Goal: Task Accomplishment & Management: Complete application form

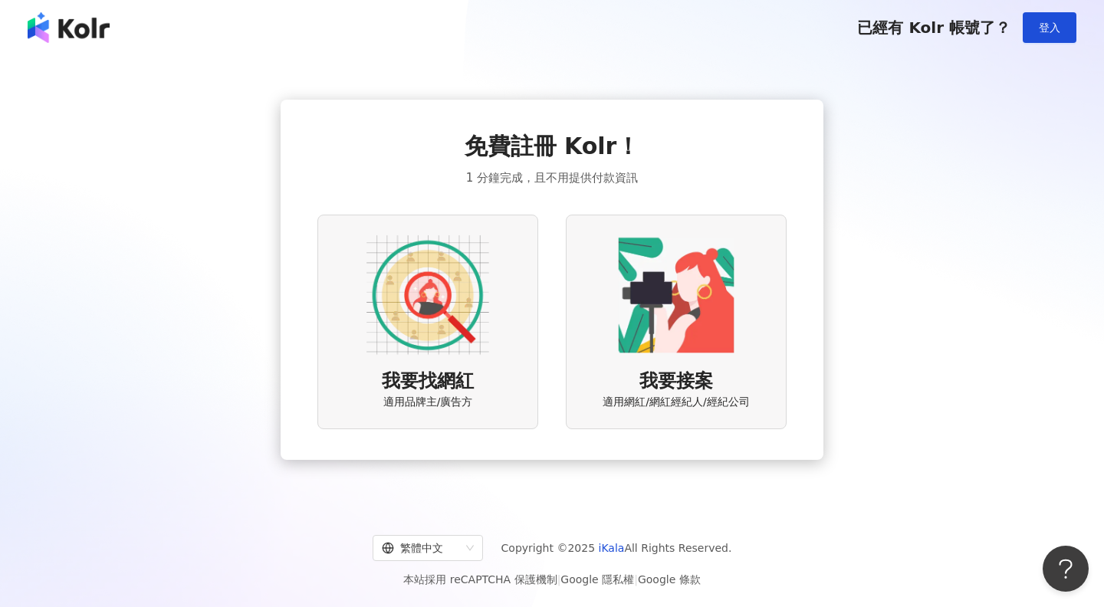
click at [504, 294] on div "我要找網紅 適用品牌主/廣告方" at bounding box center [427, 322] width 221 height 214
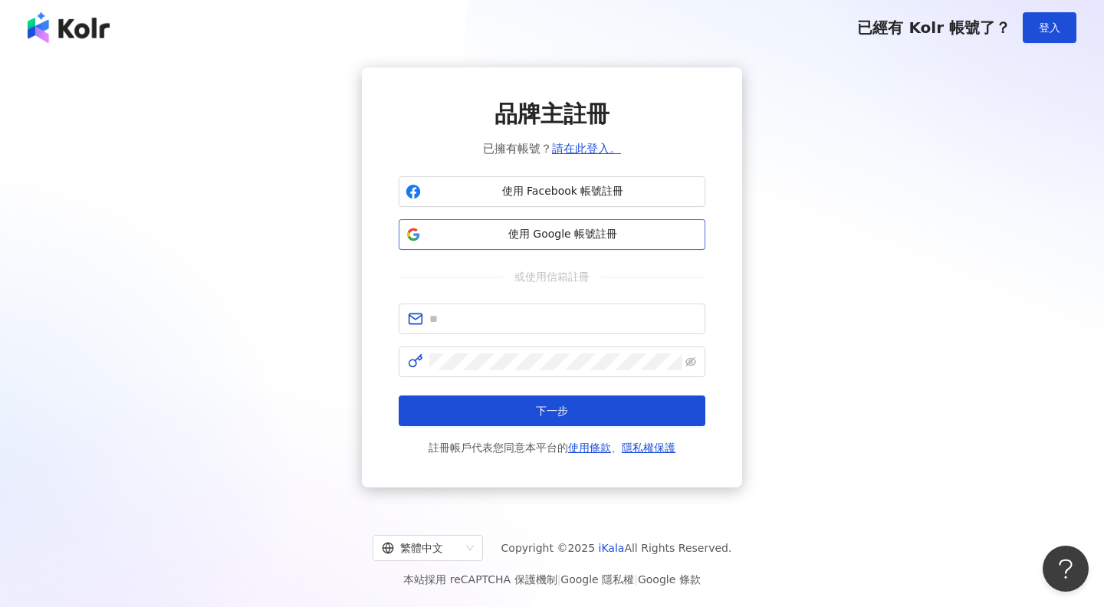
click at [540, 232] on span "使用 Google 帳號註冊" at bounding box center [562, 234] width 271 height 15
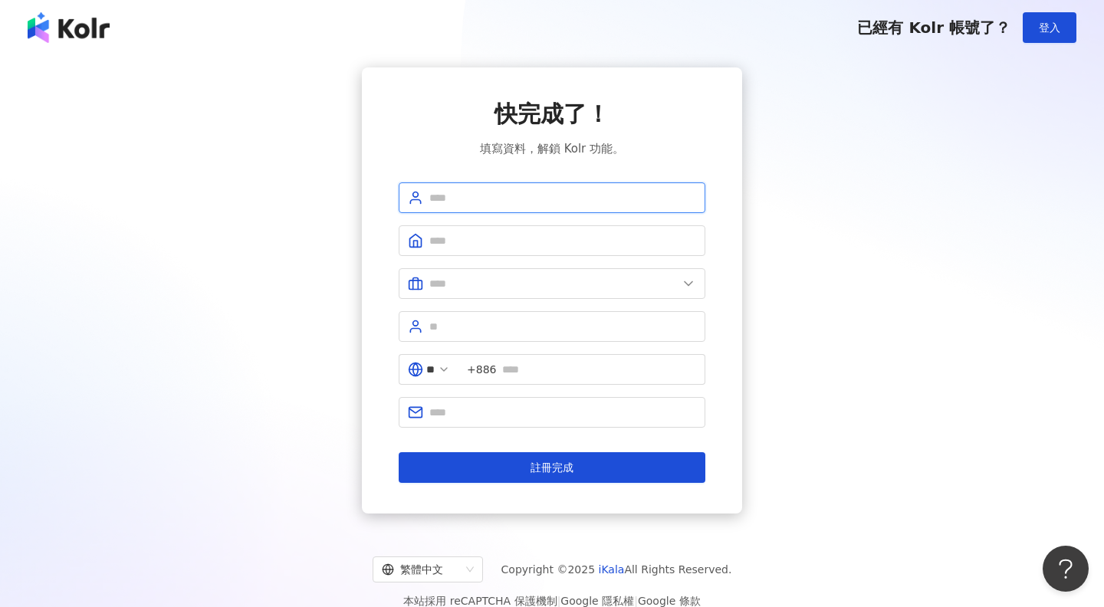
click at [657, 195] on input "text" at bounding box center [562, 197] width 267 height 17
type input "*"
type input "**"
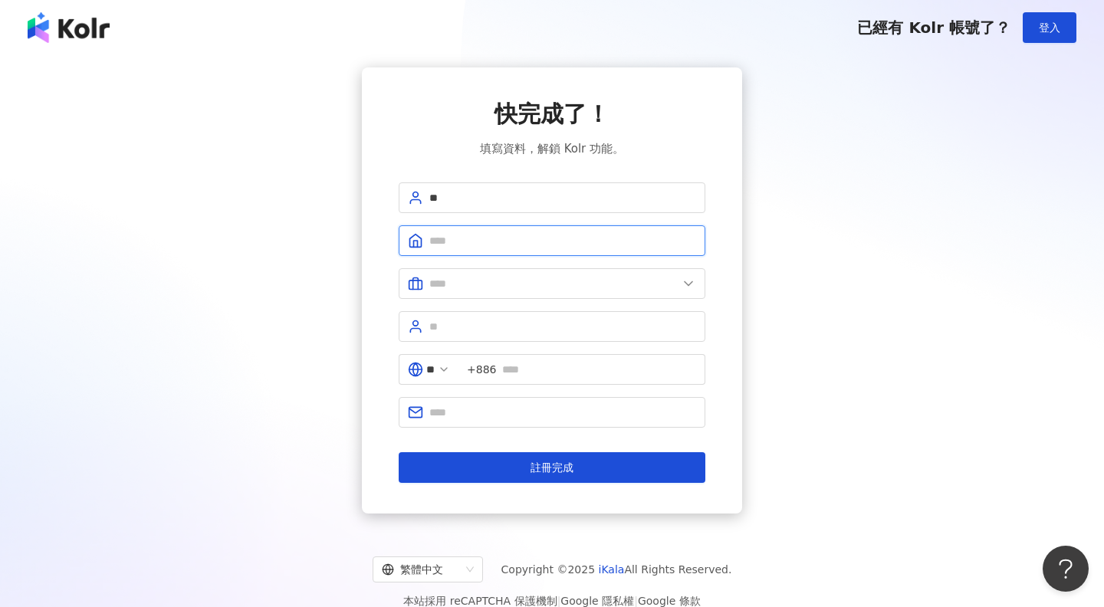
click at [590, 237] on input "text" at bounding box center [562, 240] width 267 height 17
type input "*"
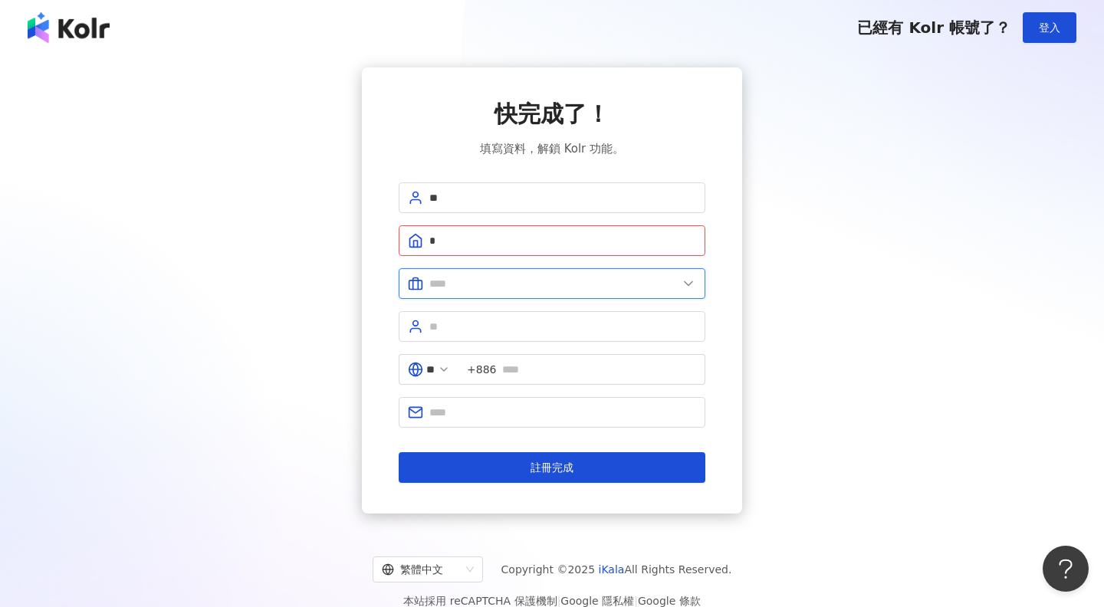
click at [586, 287] on input "text" at bounding box center [553, 283] width 248 height 17
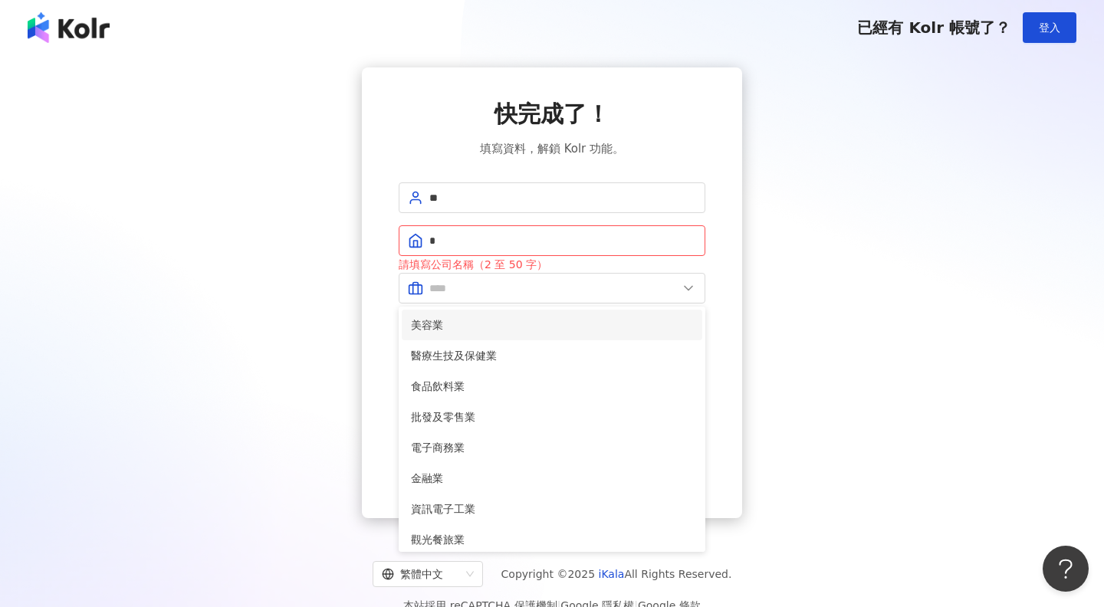
click at [583, 319] on span "美容業" at bounding box center [552, 325] width 282 height 17
type input "***"
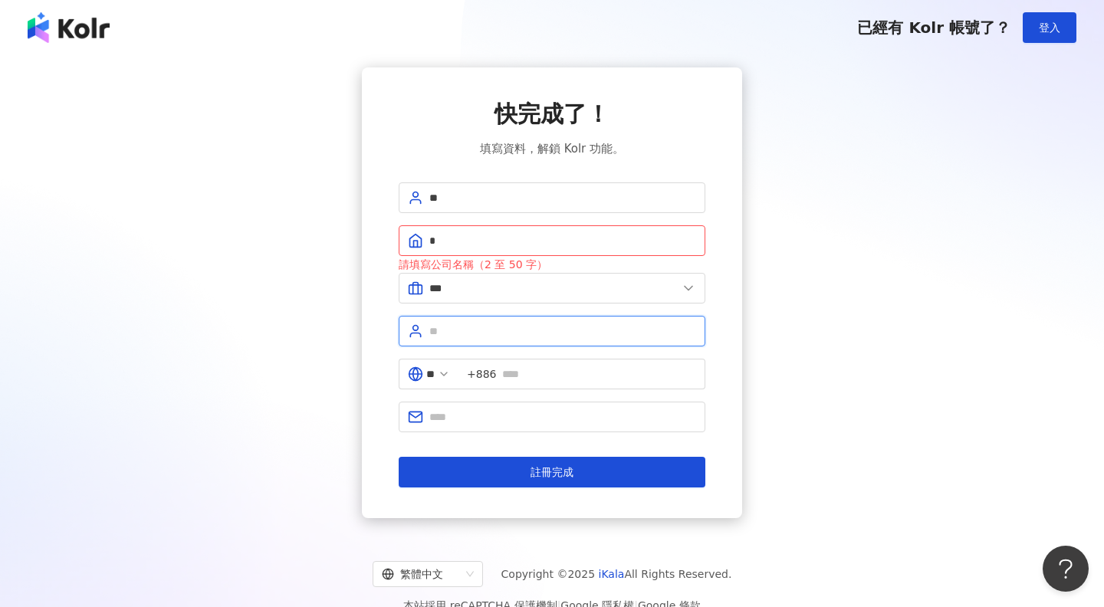
click at [582, 323] on input "text" at bounding box center [562, 331] width 267 height 17
type input "*"
click at [531, 385] on span "+886" at bounding box center [581, 374] width 247 height 31
click at [517, 235] on input "*" at bounding box center [562, 240] width 267 height 17
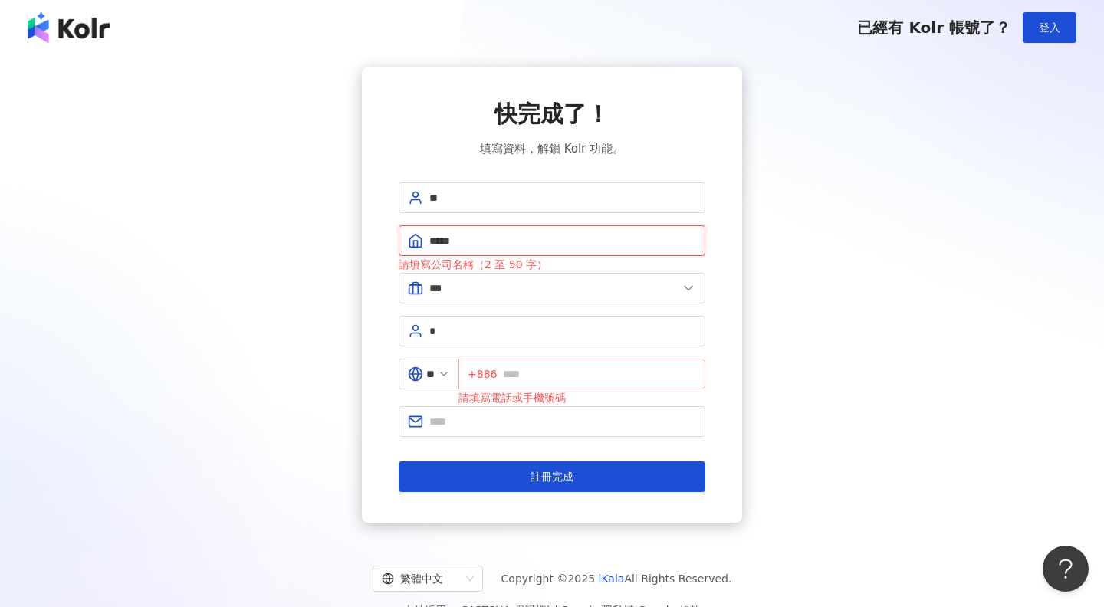
type input "*****"
click at [534, 369] on input "text" at bounding box center [599, 374] width 193 height 17
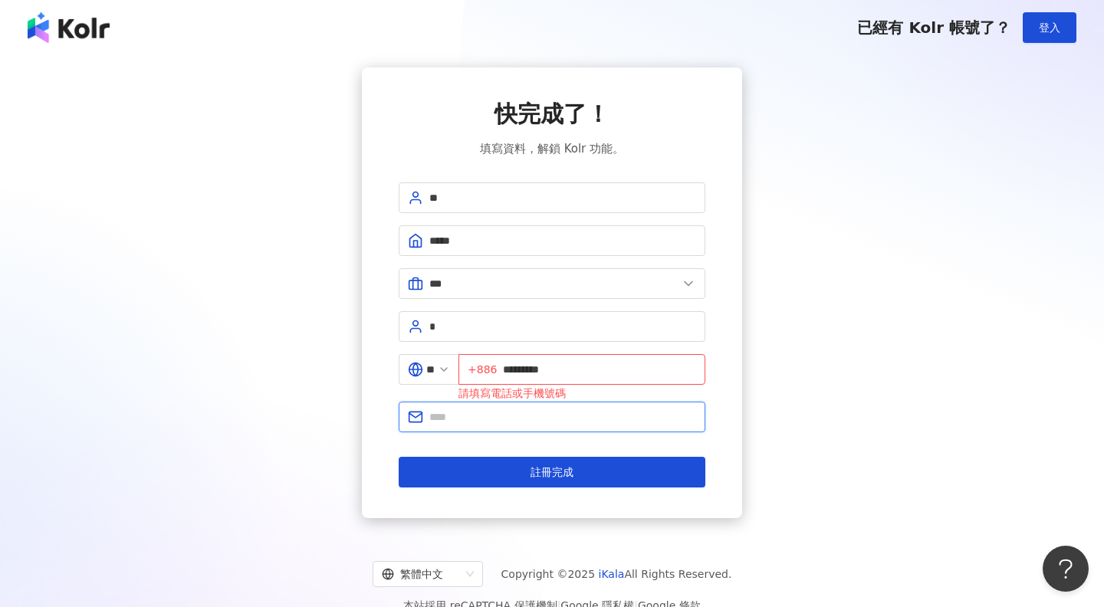
click at [522, 422] on input "text" at bounding box center [562, 417] width 267 height 17
click at [599, 372] on input "*********" at bounding box center [599, 369] width 193 height 17
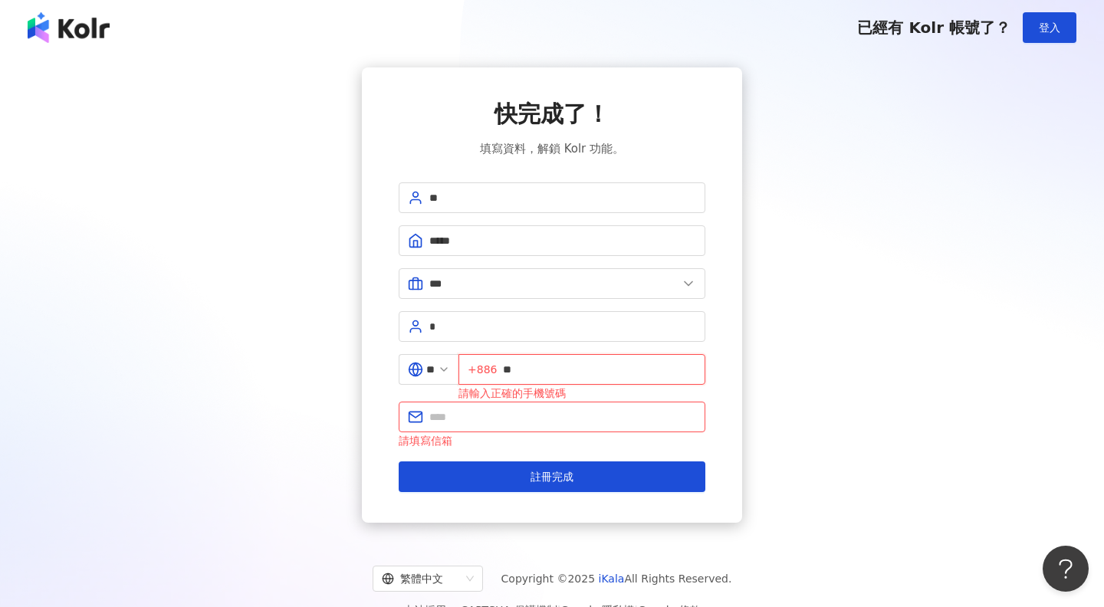
type input "*"
type input "**********"
click at [607, 430] on span at bounding box center [552, 417] width 307 height 31
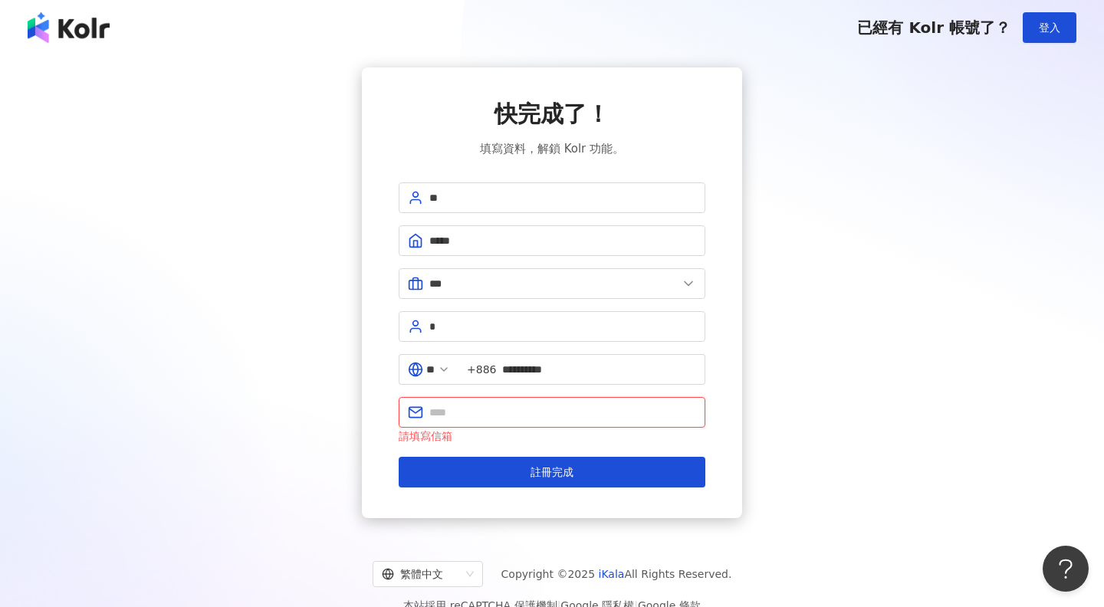
click at [602, 417] on input "text" at bounding box center [562, 412] width 267 height 17
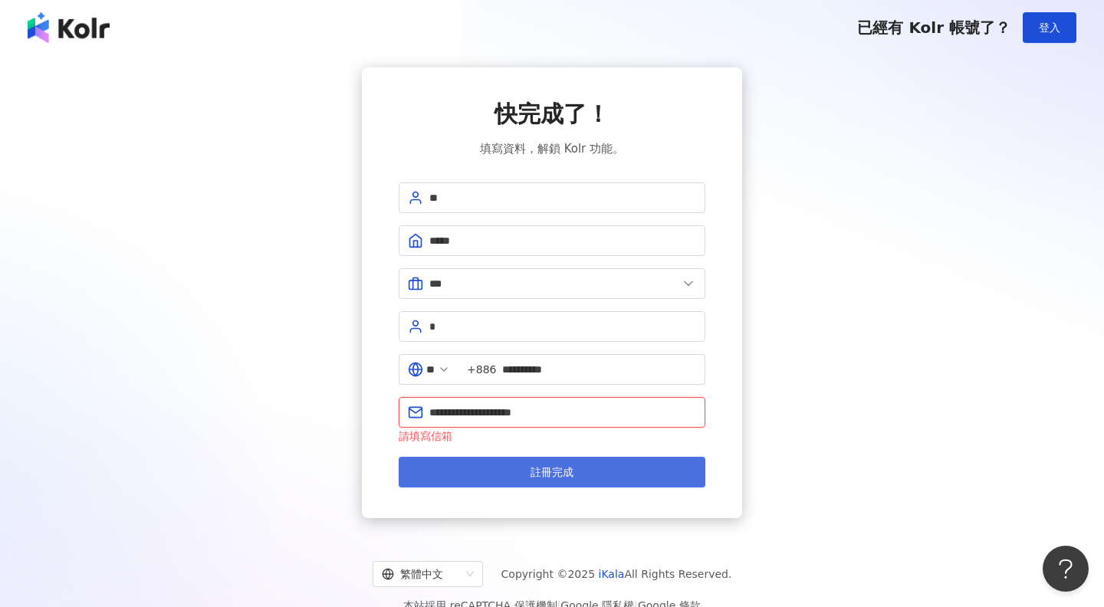
type input "**********"
click at [677, 464] on button "註冊完成" at bounding box center [552, 472] width 307 height 31
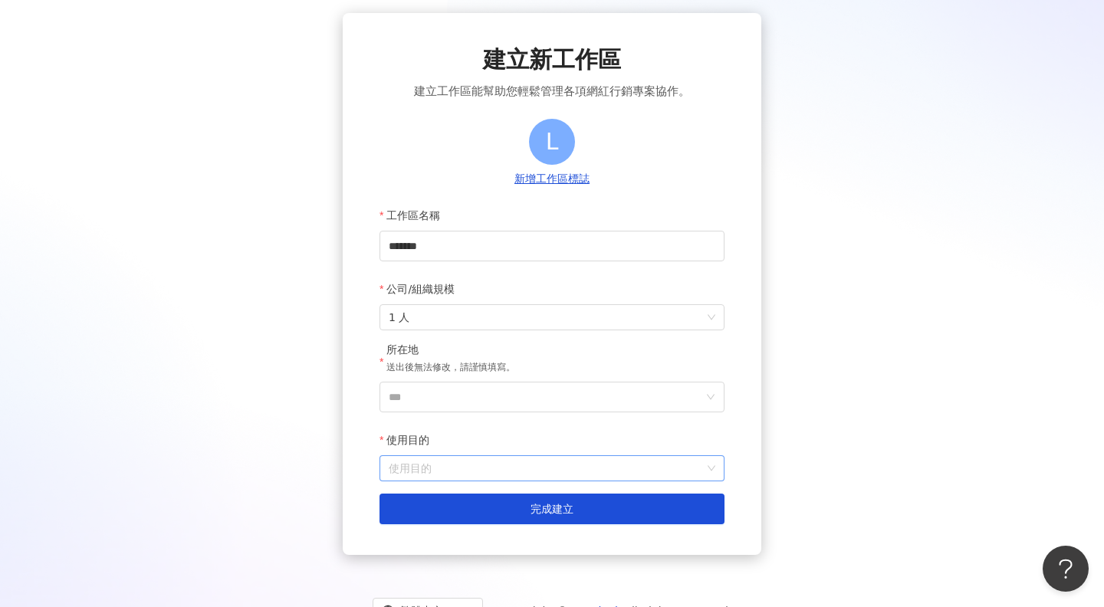
scroll to position [54, 0]
click at [684, 421] on form "工作區名稱 ******* 公司/組織規模 1 人 所在地 送出後無法修改，請謹慎填寫。 *** 使用目的 使用目的 建立為測試工作區 完成建立" at bounding box center [551, 362] width 345 height 324
click at [683, 390] on input "***" at bounding box center [546, 396] width 314 height 29
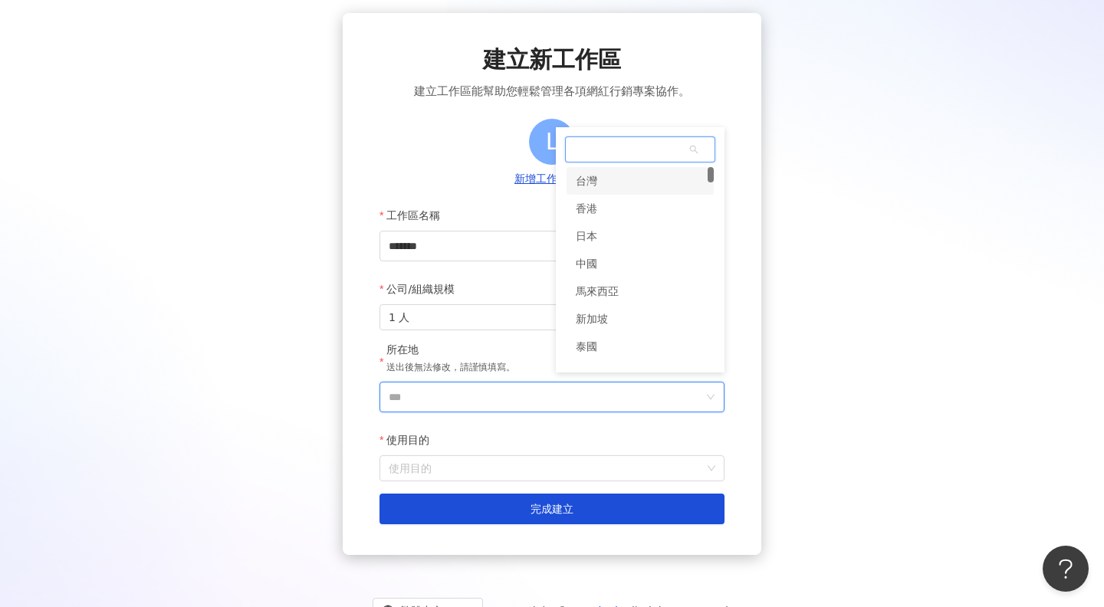
click at [681, 186] on div "台灣" at bounding box center [639, 181] width 147 height 28
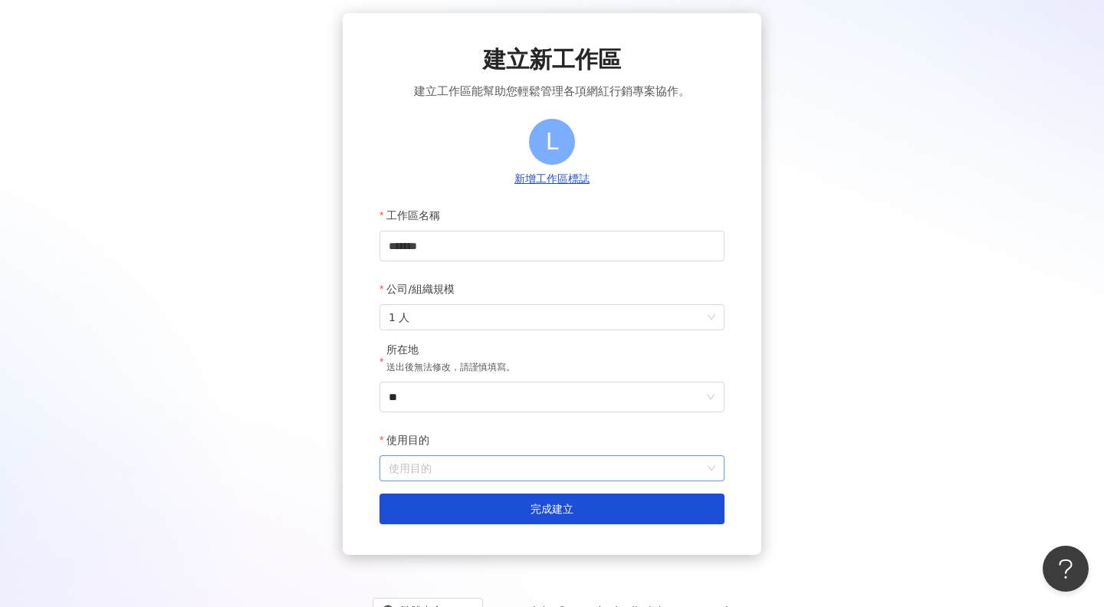
click at [506, 464] on input "使用目的" at bounding box center [552, 468] width 327 height 25
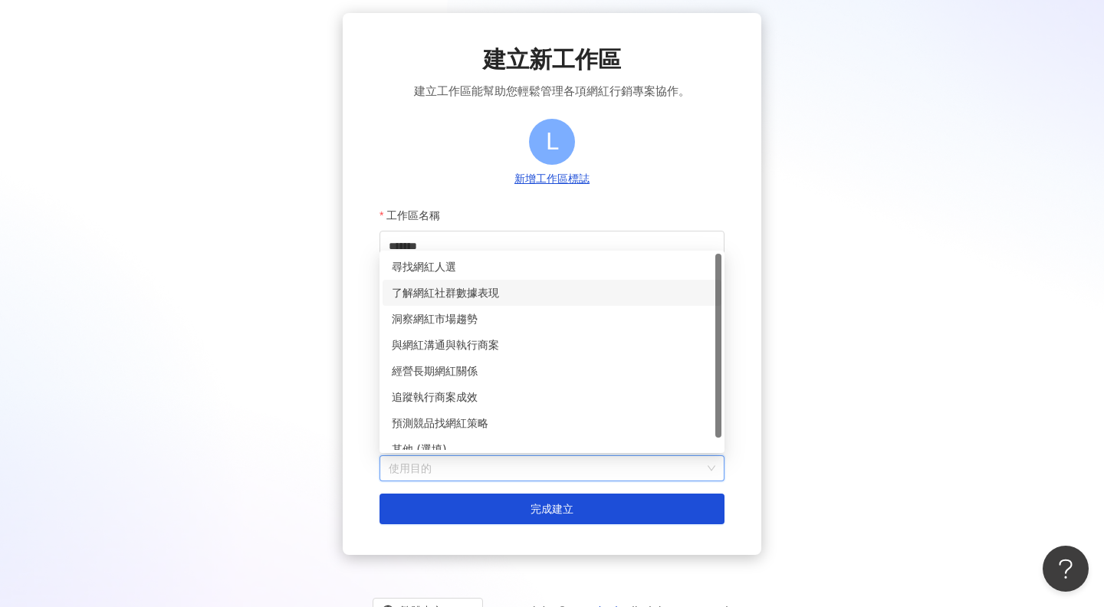
click at [529, 294] on div "了解網紅社群數據表現" at bounding box center [552, 292] width 320 height 17
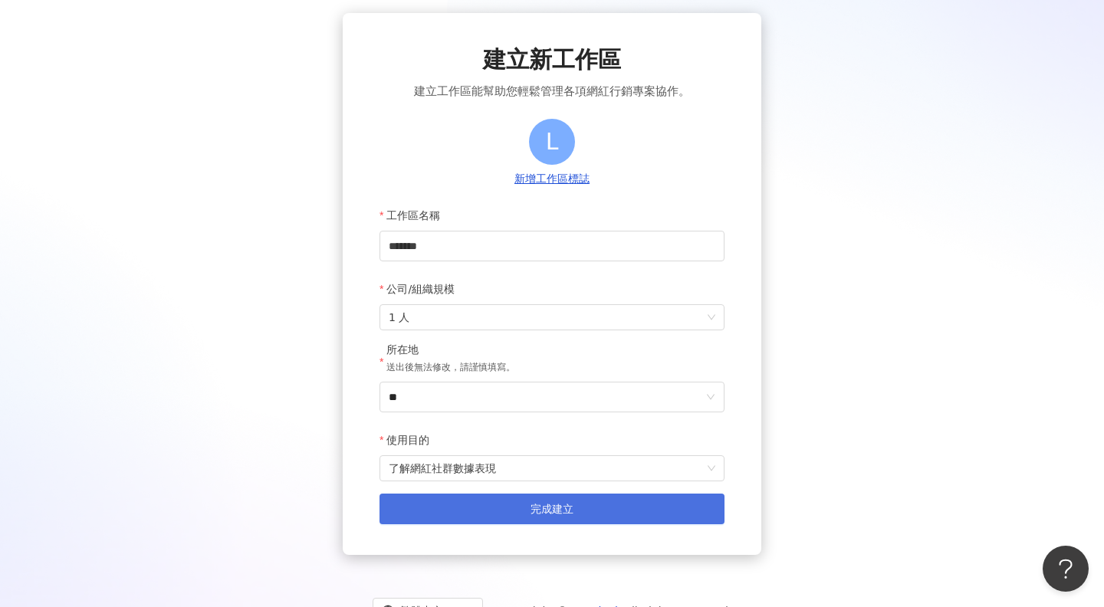
click at [526, 505] on button "完成建立" at bounding box center [551, 509] width 345 height 31
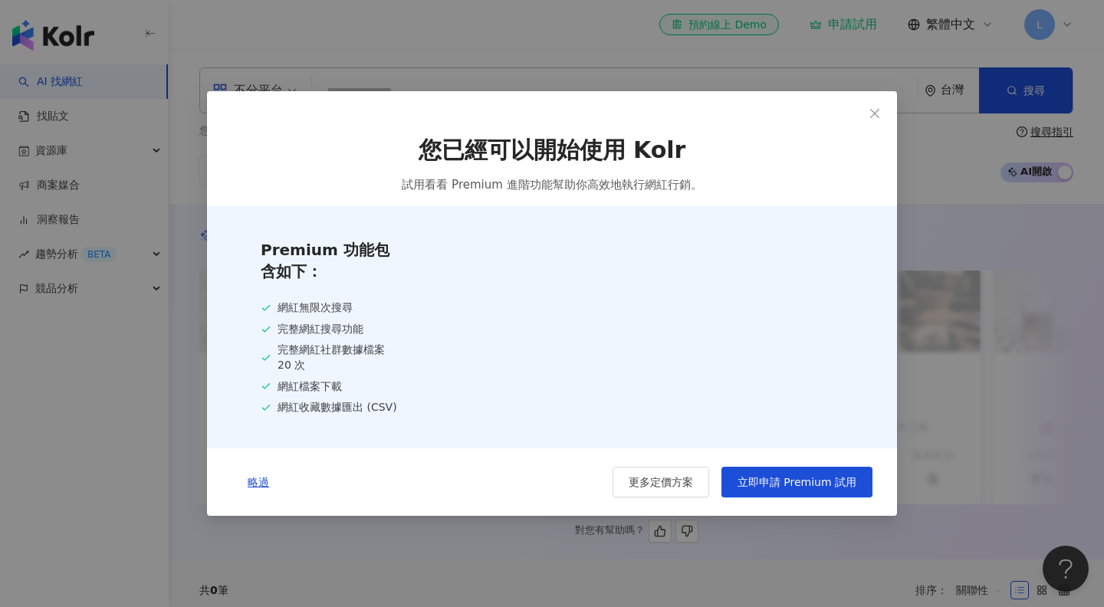
scroll to position [11, 0]
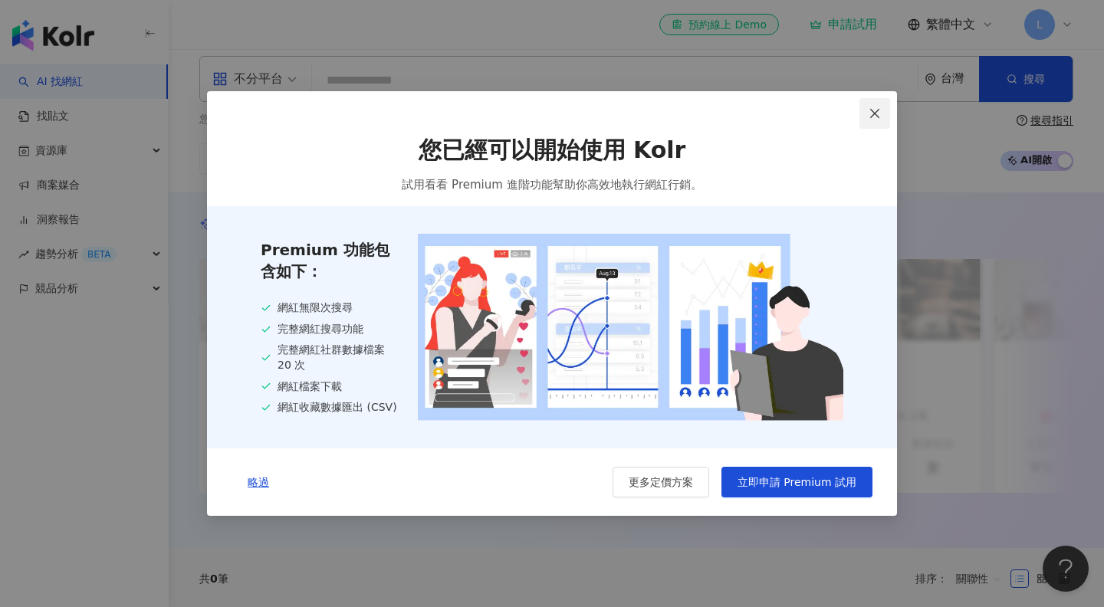
click at [877, 116] on icon "close" at bounding box center [874, 113] width 12 height 12
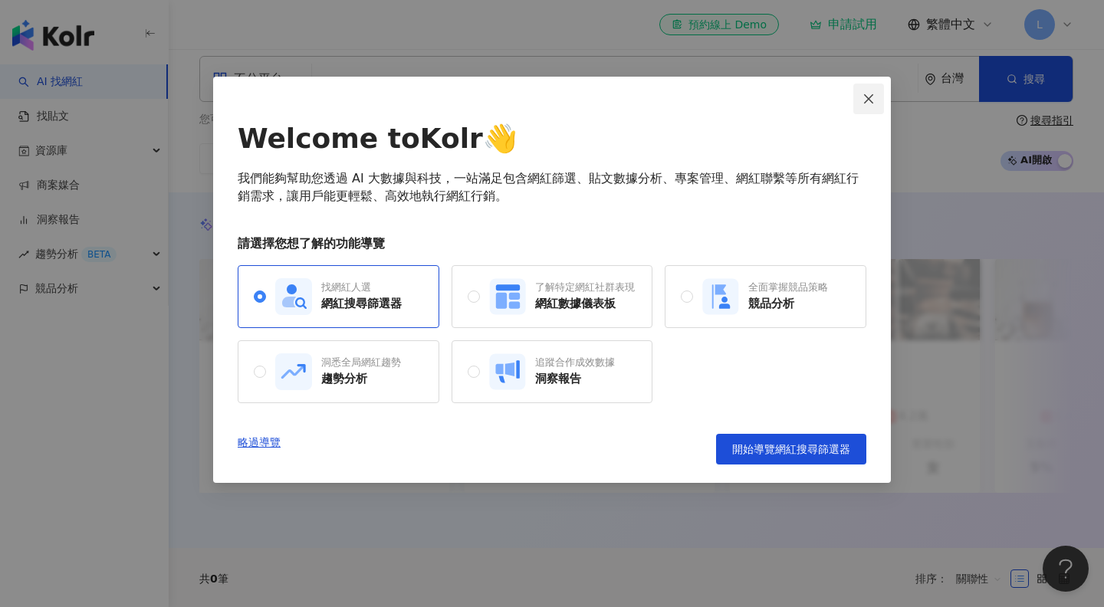
click at [870, 107] on button "Close" at bounding box center [868, 99] width 31 height 31
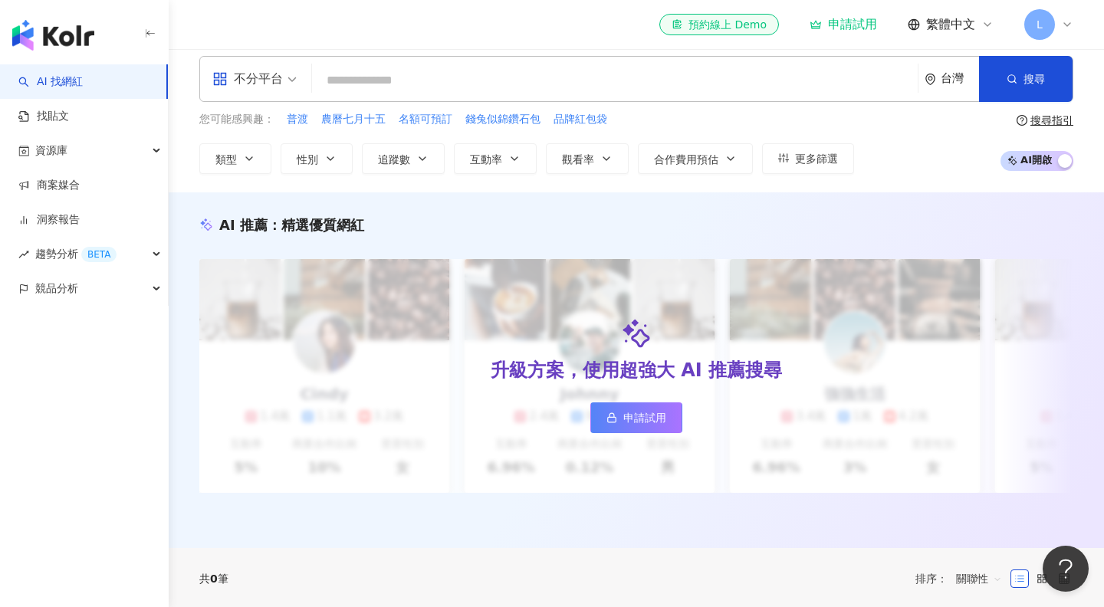
click at [870, 107] on div "全新功能上線 Threads 數據已上線！一覽 Threads 上的網紅表現 使用者可於網紅數據頁面中查閱來自 Threads 平台的貼文內容與對應成效指標，…" at bounding box center [552, 303] width 1104 height 607
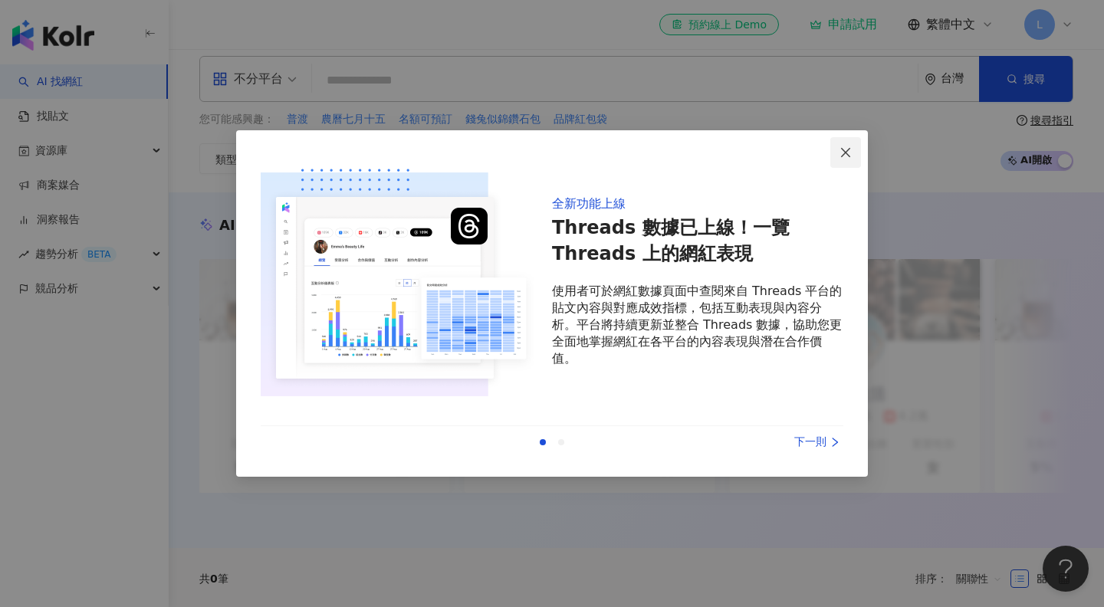
click at [847, 158] on icon "close" at bounding box center [845, 152] width 12 height 12
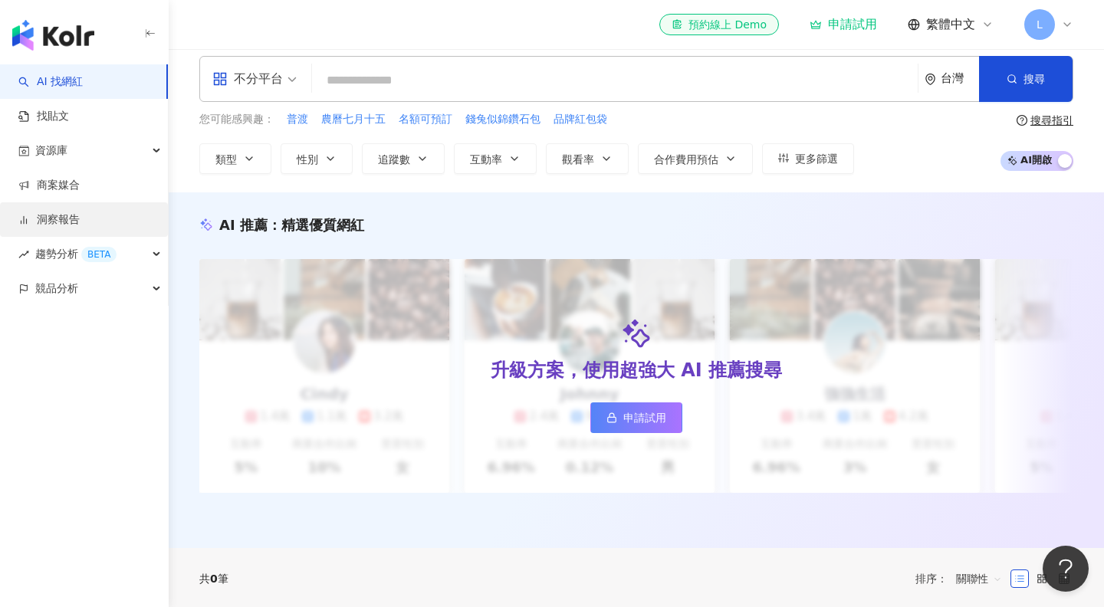
click at [80, 222] on link "洞察報告" at bounding box center [48, 219] width 61 height 15
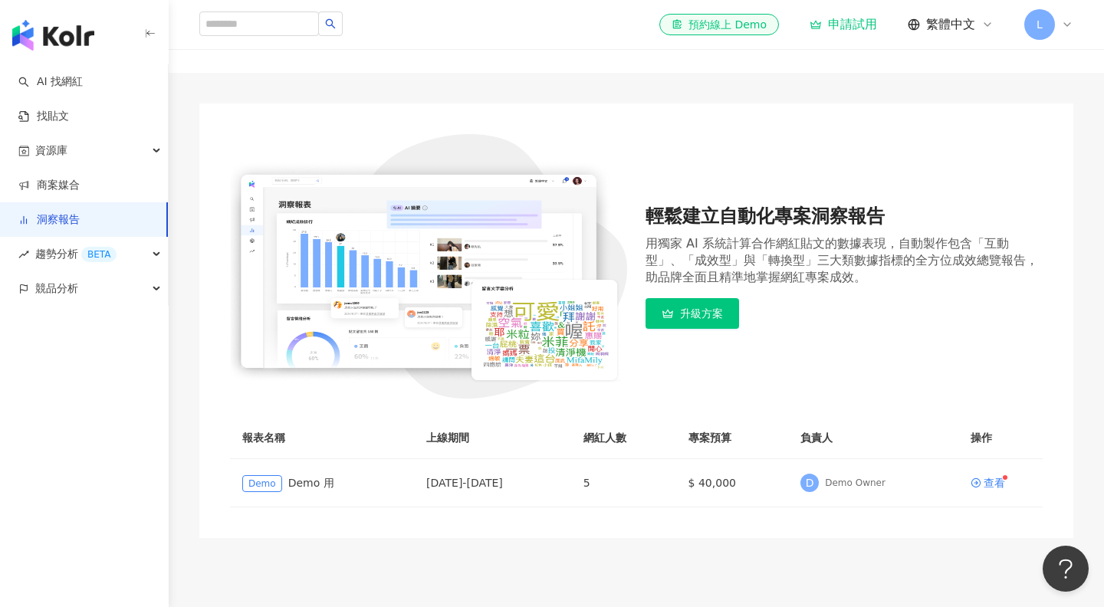
scroll to position [69, 0]
click at [981, 478] on icon at bounding box center [975, 483] width 11 height 11
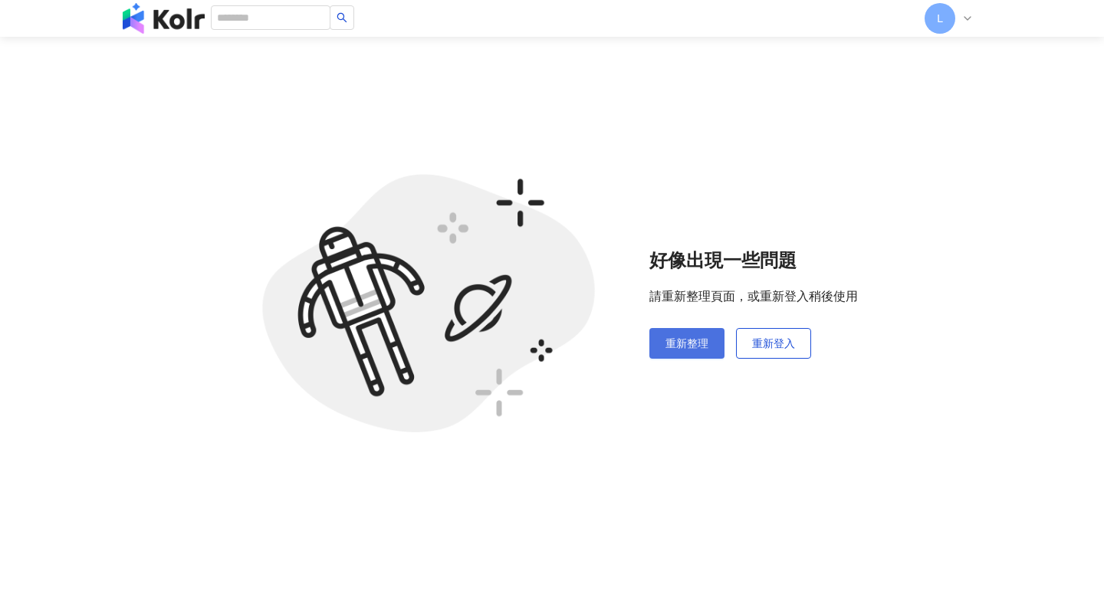
click at [678, 346] on span "重新整理" at bounding box center [686, 343] width 43 height 12
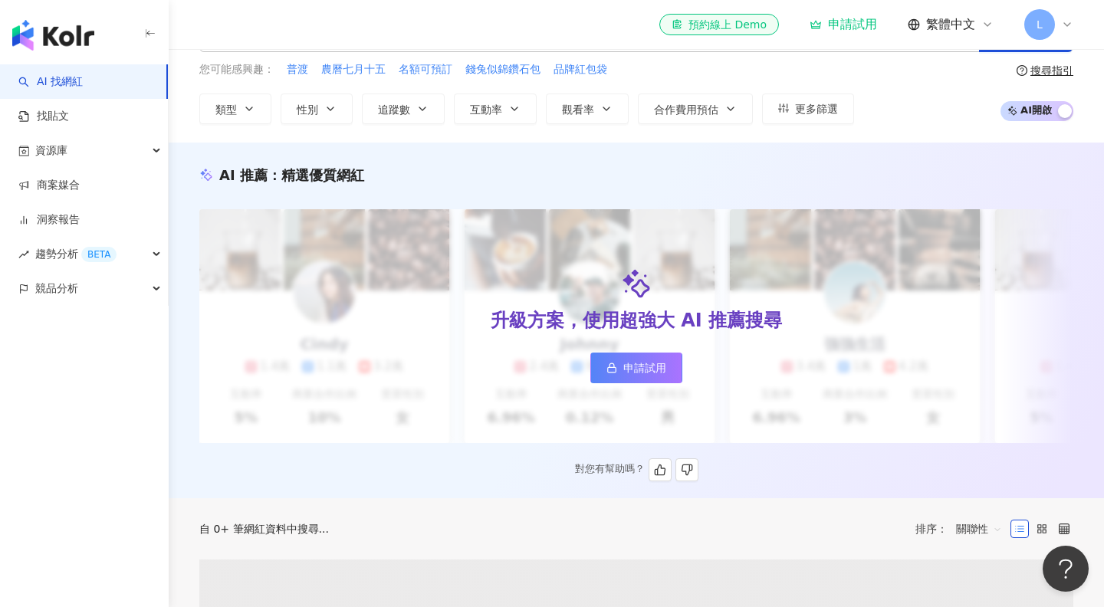
scroll to position [64, 0]
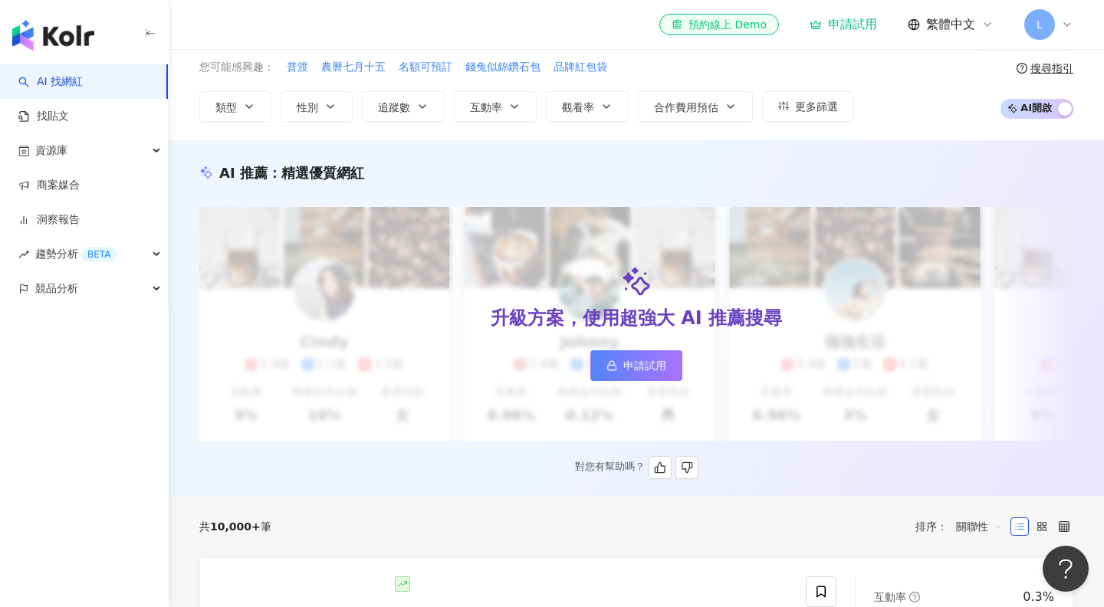
click at [650, 379] on link "申請試用" at bounding box center [636, 365] width 92 height 31
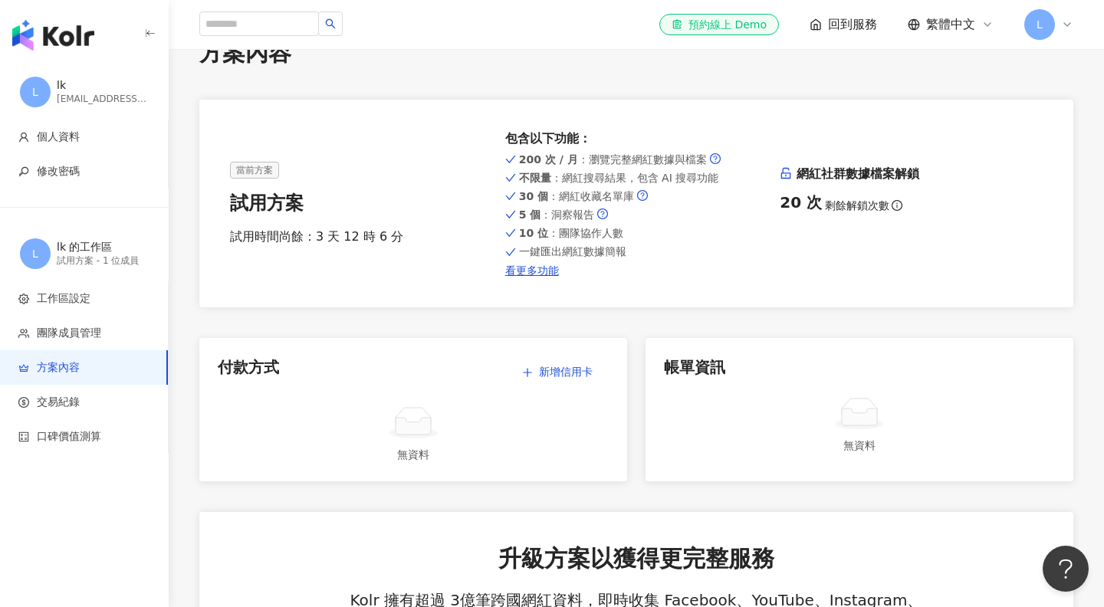
scroll to position [42, 0]
click at [543, 269] on link "看更多功能" at bounding box center [636, 271] width 263 height 12
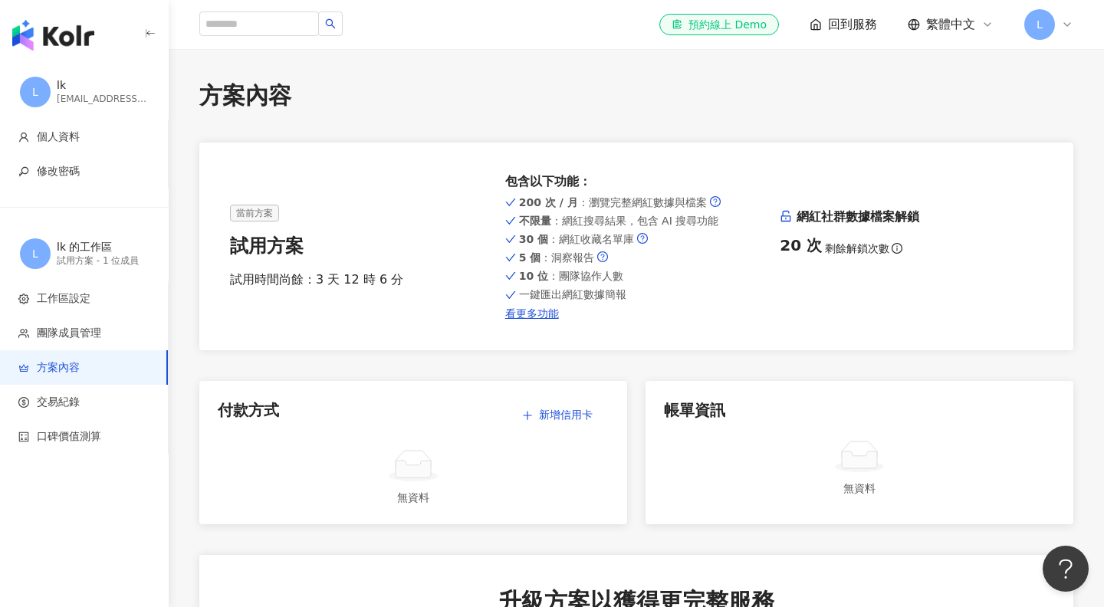
scroll to position [0, 0]
click at [824, 28] on div "回到服務" at bounding box center [842, 24] width 67 height 17
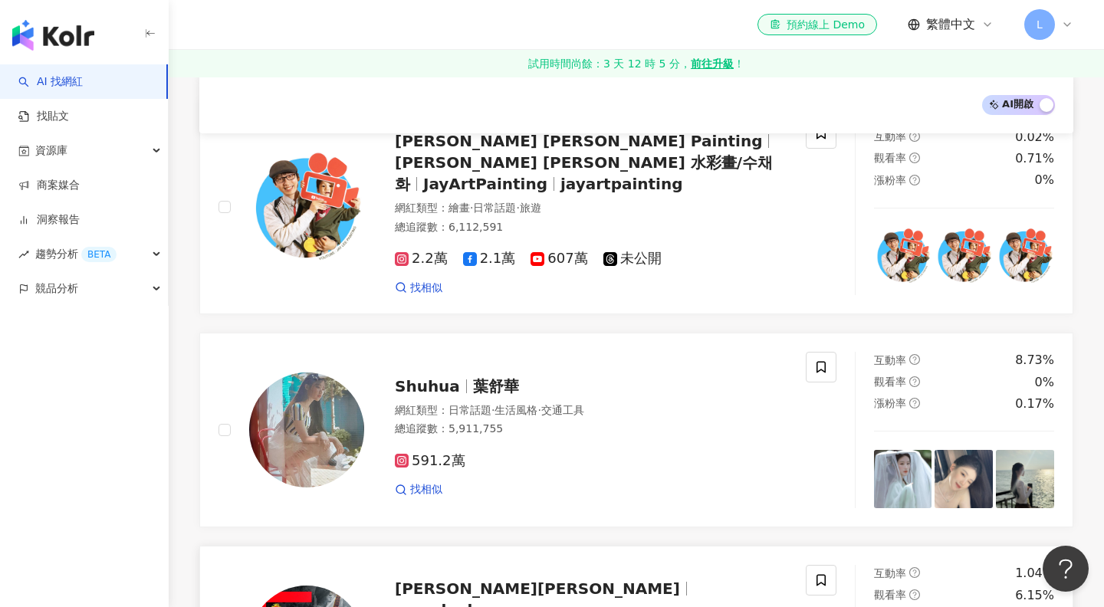
scroll to position [2107, 0]
click at [80, 222] on link "洞察報告" at bounding box center [48, 219] width 61 height 15
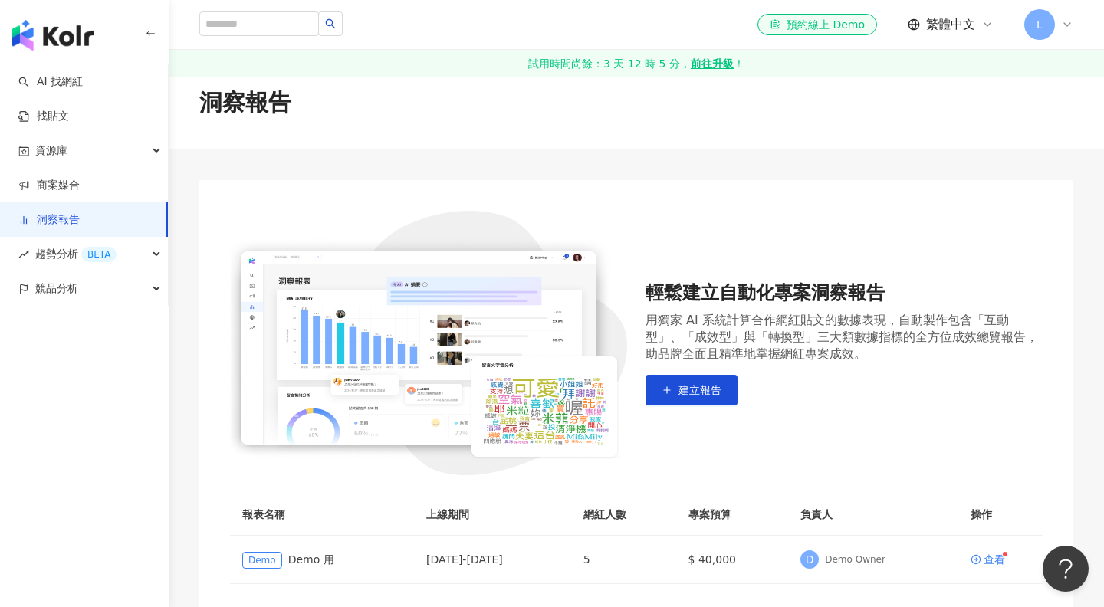
scroll to position [21, 0]
click at [720, 383] on span "建立報告" at bounding box center [699, 389] width 43 height 12
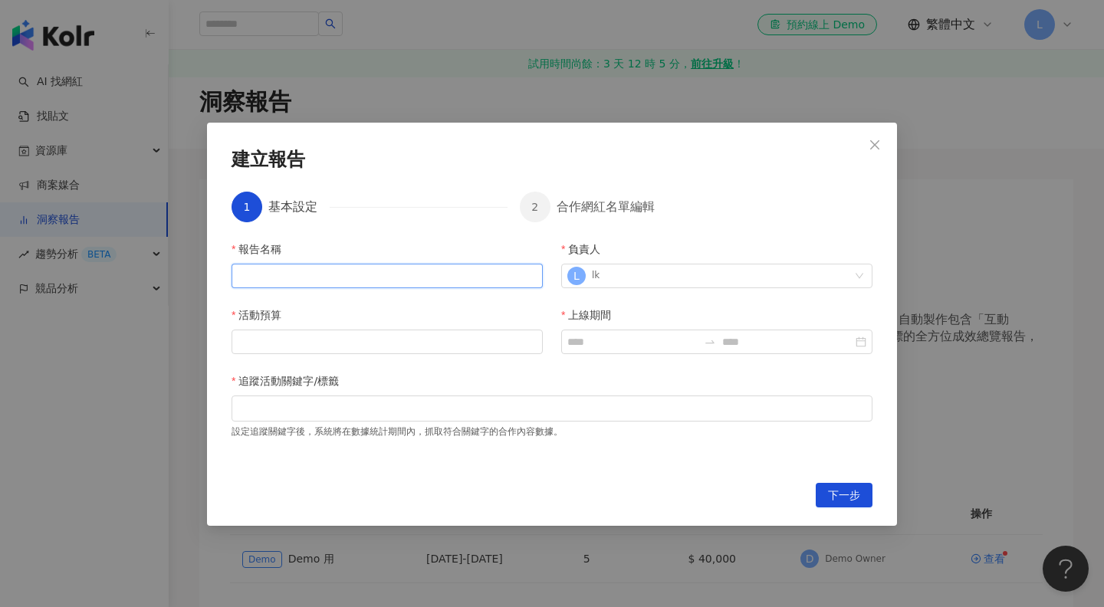
click at [484, 275] on input "報告名稱" at bounding box center [386, 276] width 311 height 25
type input "*"
drag, startPoint x: 484, startPoint y: 275, endPoint x: 464, endPoint y: 336, distance: 63.5
click at [464, 336] on input "活動預算" at bounding box center [387, 341] width 310 height 23
drag, startPoint x: 464, startPoint y: 336, endPoint x: 475, endPoint y: 411, distance: 75.9
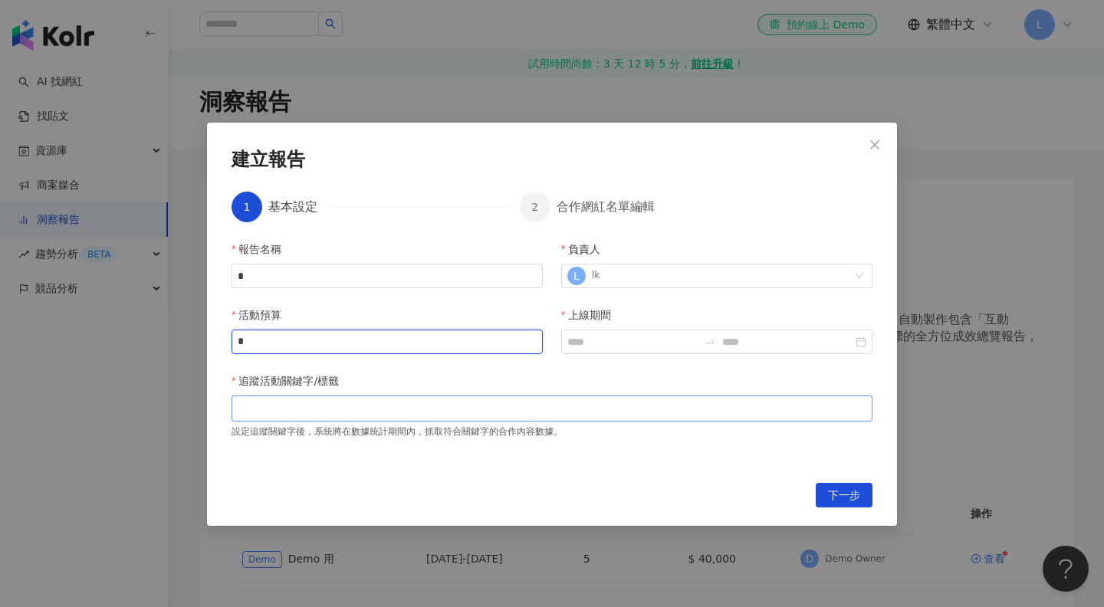
click at [475, 411] on div at bounding box center [552, 407] width 635 height 11
type input "*"
click at [879, 149] on icon "close" at bounding box center [874, 145] width 12 height 12
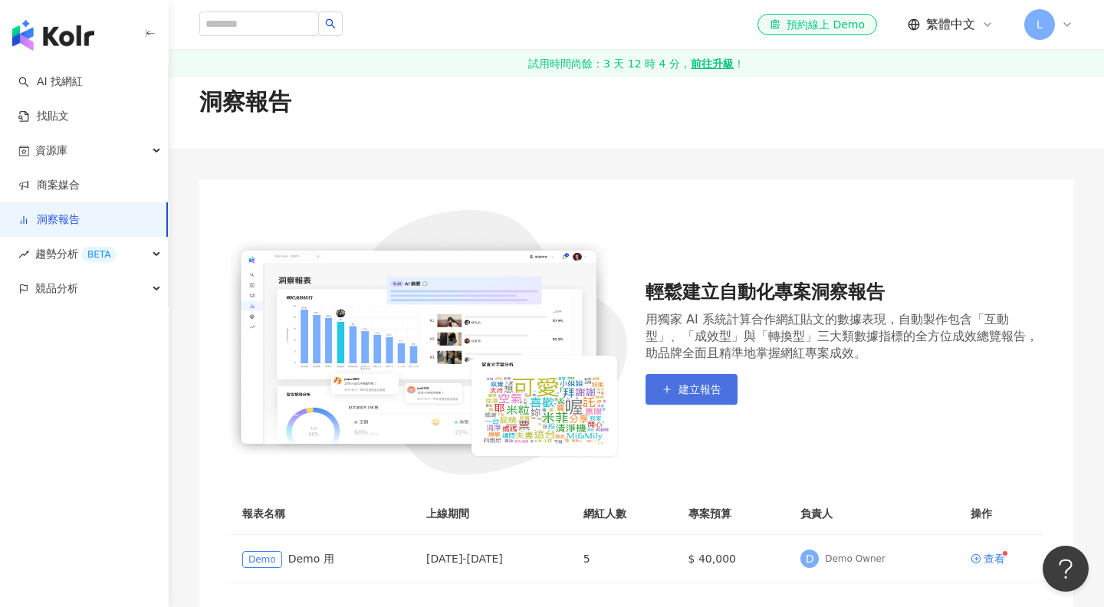
click at [716, 383] on span "建立報告" at bounding box center [699, 389] width 43 height 12
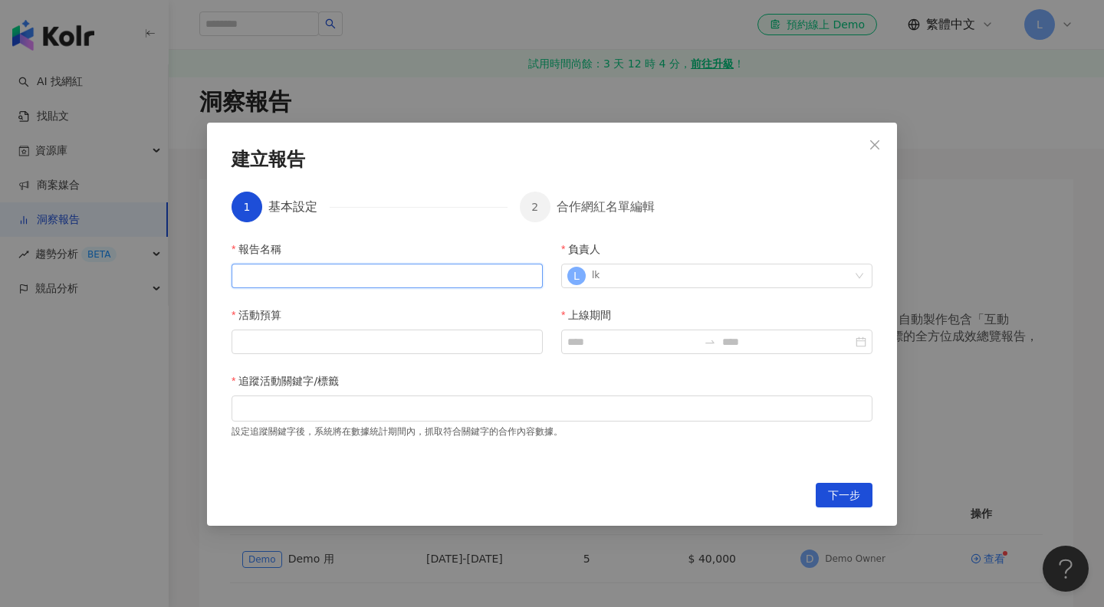
click at [472, 281] on input "報告名稱" at bounding box center [386, 276] width 311 height 25
type input "*"
type input "****"
click at [442, 339] on input "活動預算" at bounding box center [387, 341] width 310 height 23
click at [459, 412] on div at bounding box center [552, 407] width 635 height 11
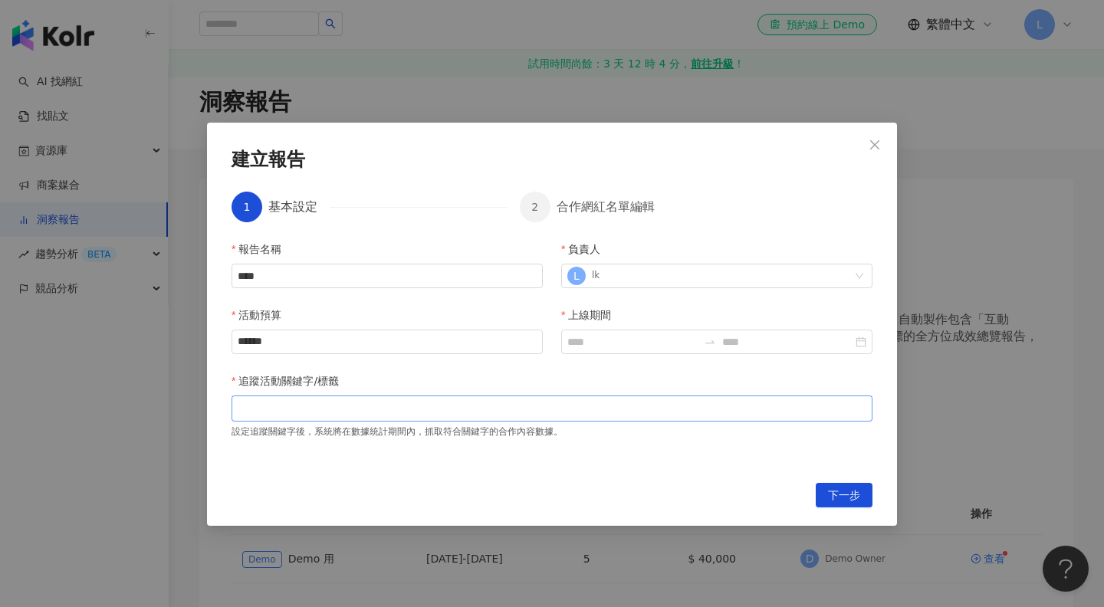
type input "*"
click at [624, 331] on div at bounding box center [716, 342] width 311 height 25
type input "**"
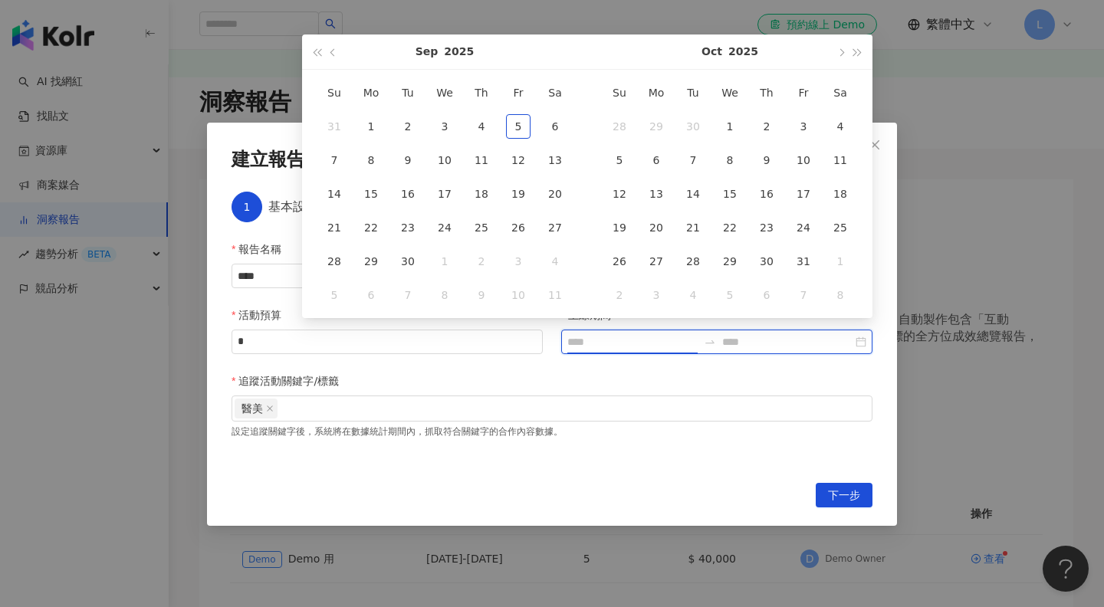
click at [629, 341] on input "上線期間" at bounding box center [632, 341] width 130 height 17
type input "**********"
click at [530, 126] on div "5" at bounding box center [518, 126] width 25 height 25
type input "**********"
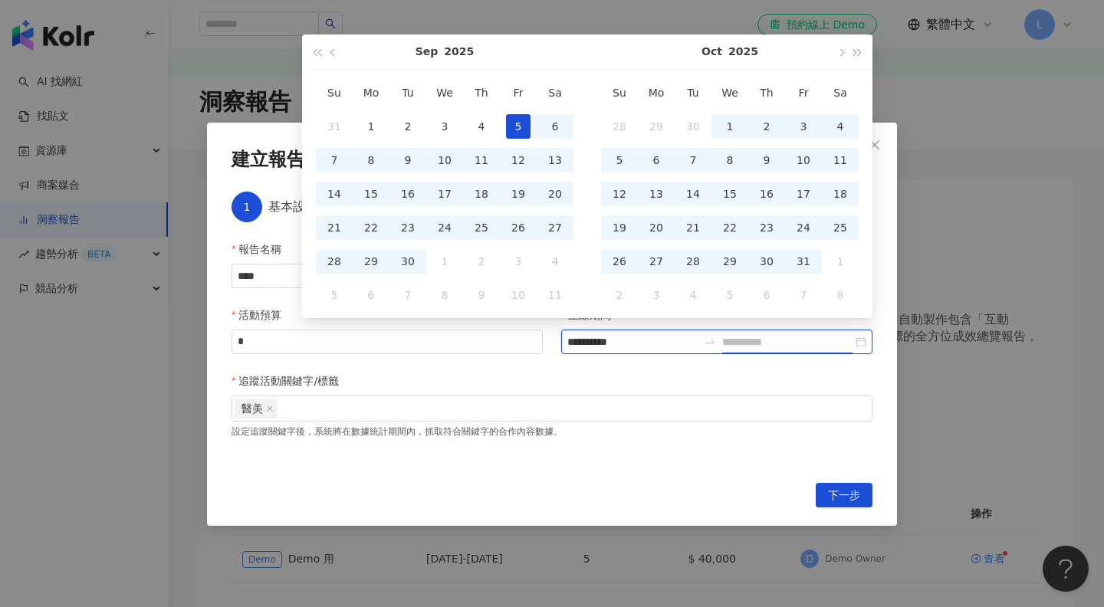
type input "**********"
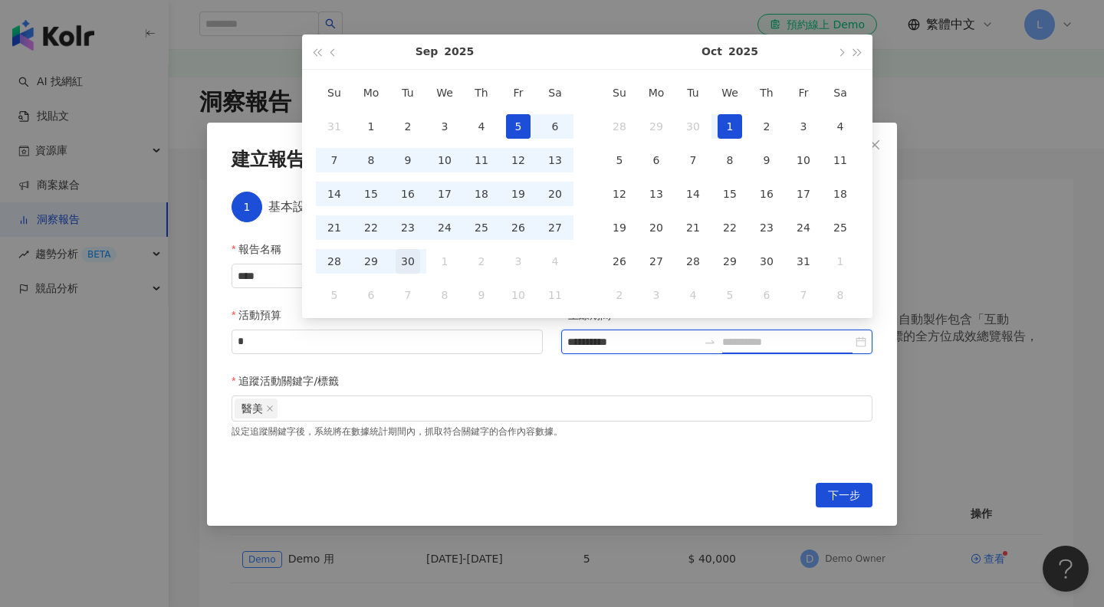
type input "**********"
click at [413, 267] on div "30" at bounding box center [407, 261] width 25 height 25
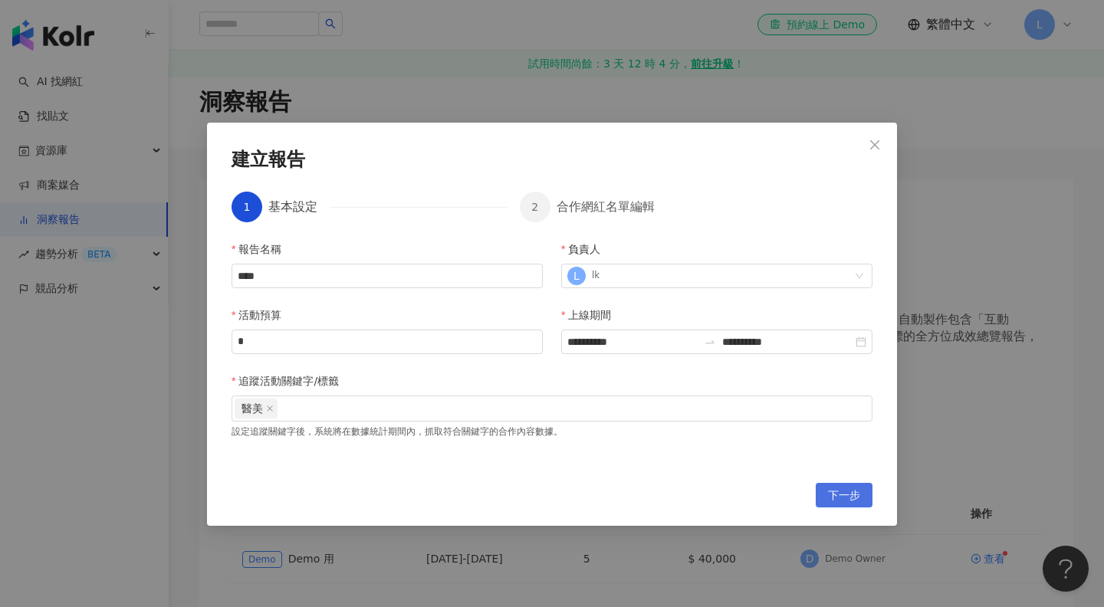
click at [853, 492] on span "下一步" at bounding box center [844, 496] width 32 height 25
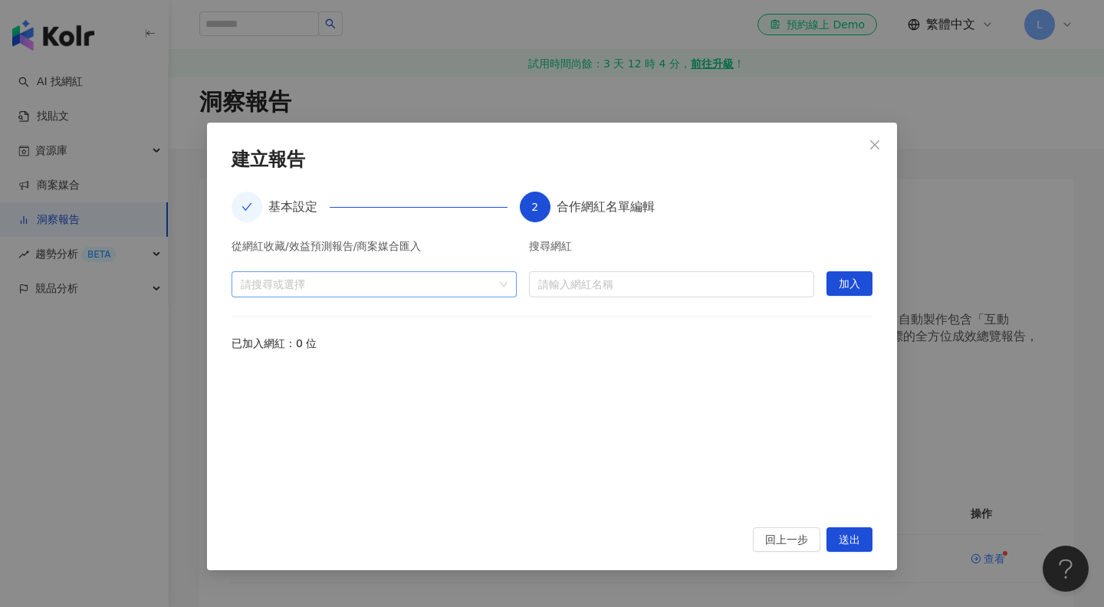
click at [399, 290] on div at bounding box center [366, 283] width 263 height 11
click at [556, 277] on input "search" at bounding box center [671, 284] width 267 height 25
